Goal: Task Accomplishment & Management: Manage account settings

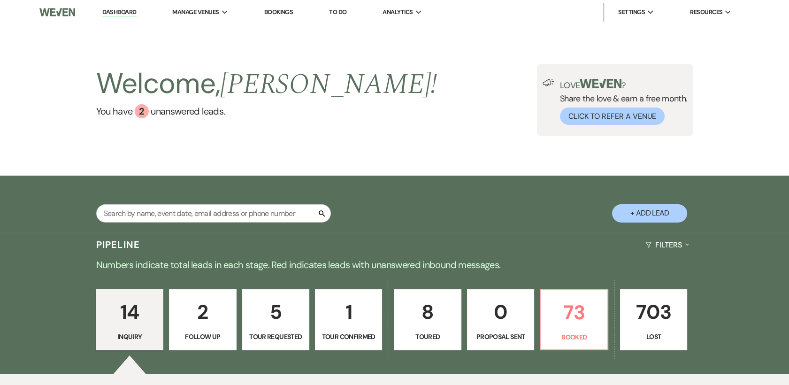
click at [277, 320] on p "5" at bounding box center [275, 311] width 55 height 31
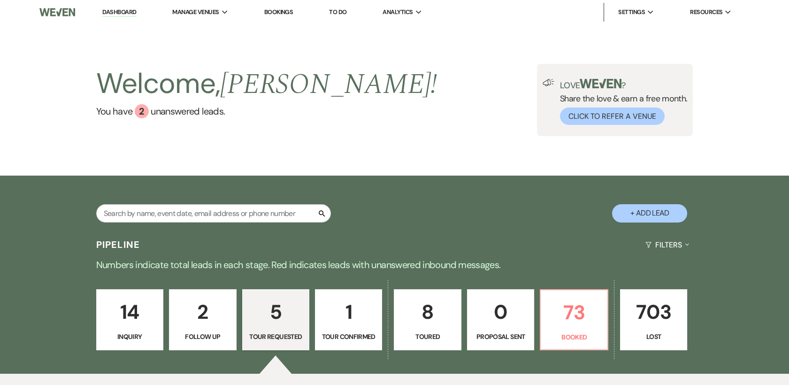
select select "2"
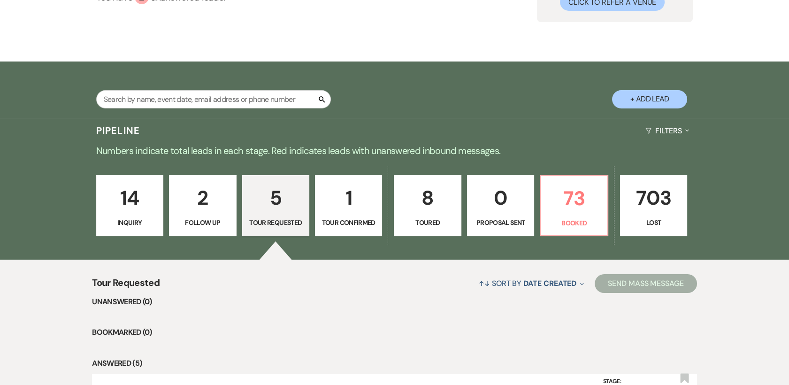
scroll to position [115, 0]
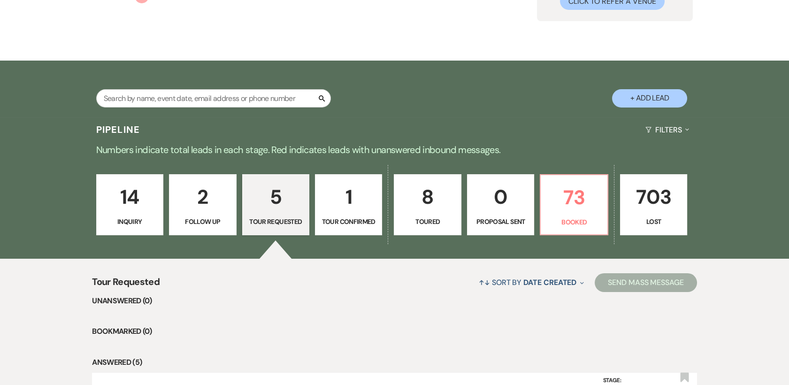
click at [435, 212] on link "8 Toured" at bounding box center [427, 204] width 67 height 61
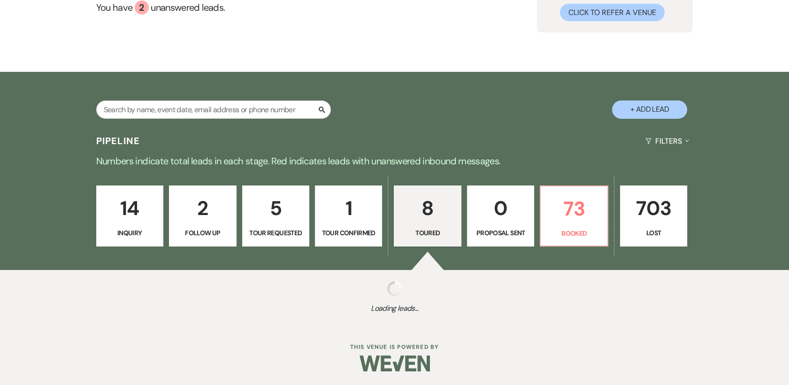
scroll to position [115, 0]
select select "5"
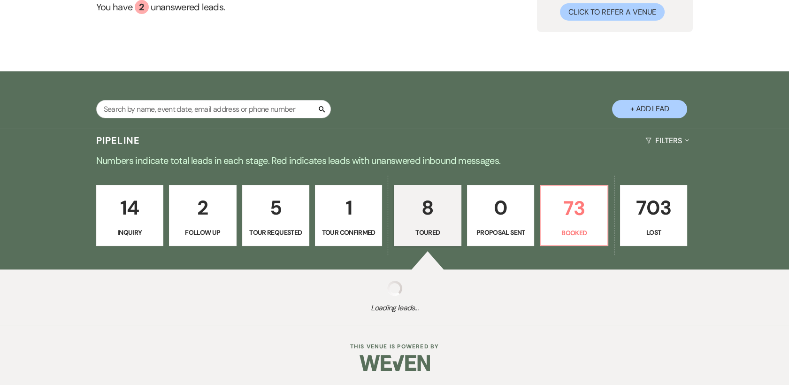
select select "5"
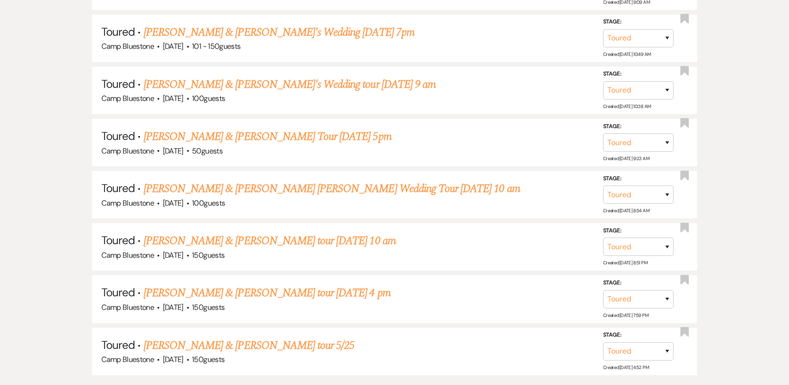
scroll to position [539, 0]
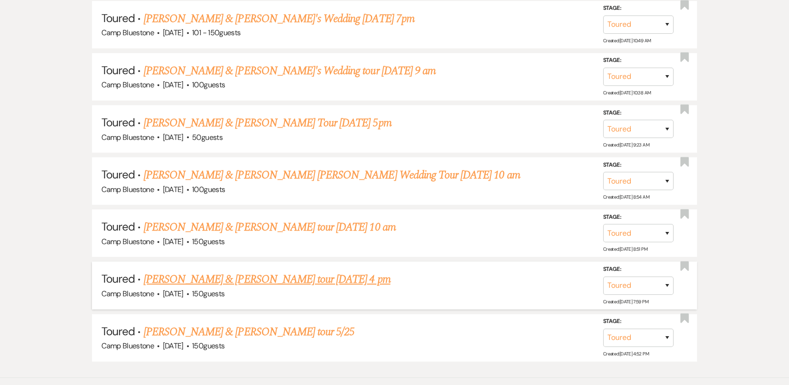
click at [203, 281] on link "[PERSON_NAME] & [PERSON_NAME] tour [DATE] 4 pm" at bounding box center [267, 279] width 247 height 17
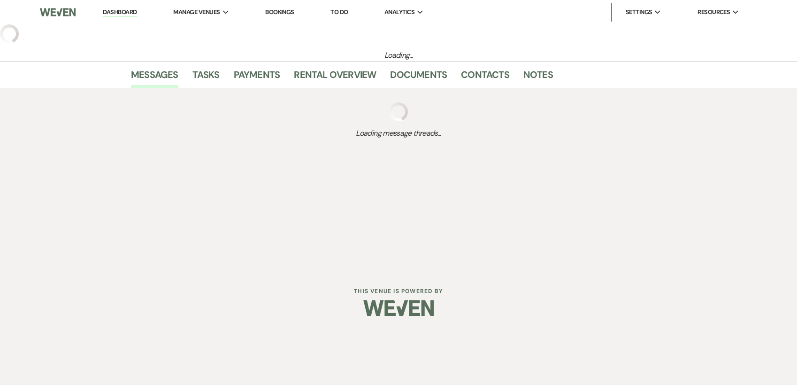
select select "5"
select select "1"
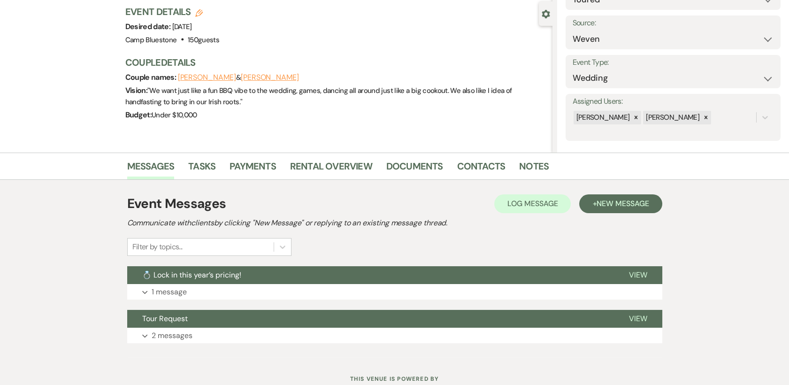
scroll to position [86, 0]
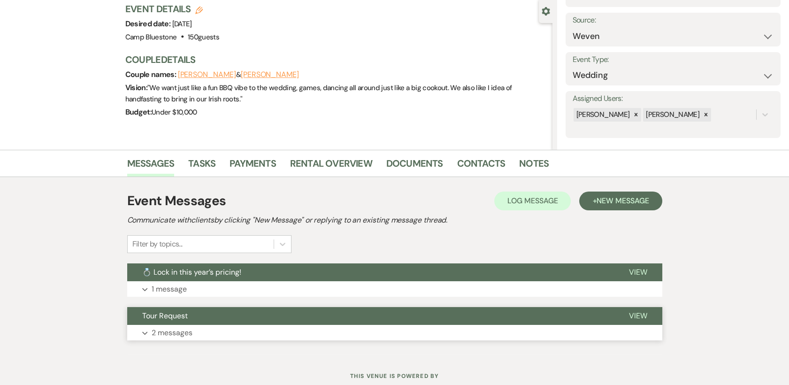
click at [646, 318] on span "View" at bounding box center [638, 316] width 18 height 10
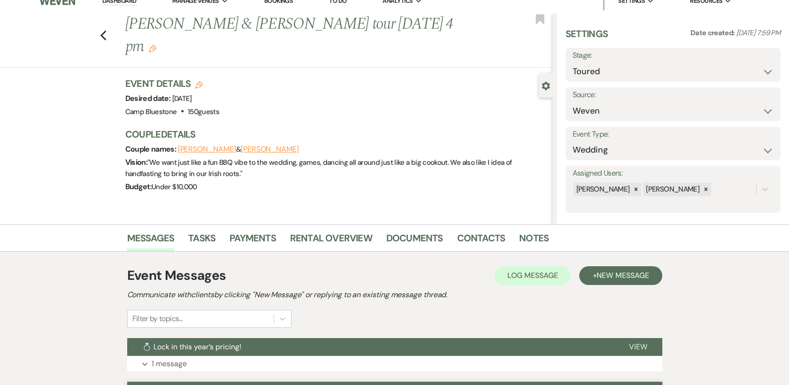
scroll to position [0, 0]
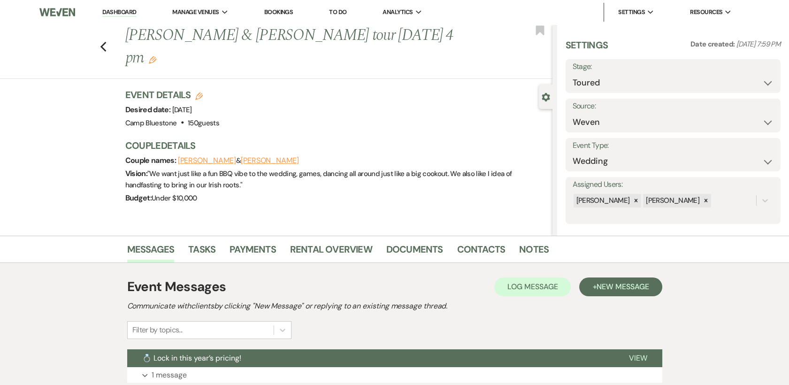
click at [122, 14] on link "Dashboard" at bounding box center [119, 12] width 34 height 9
